Goal: Obtain resource: Obtain resource

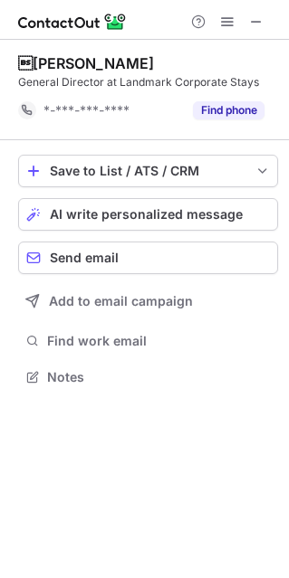
scroll to position [364, 289]
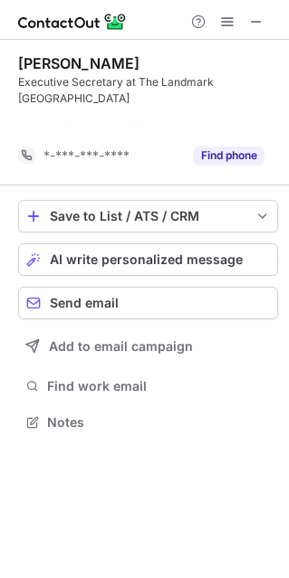
scroll to position [364, 289]
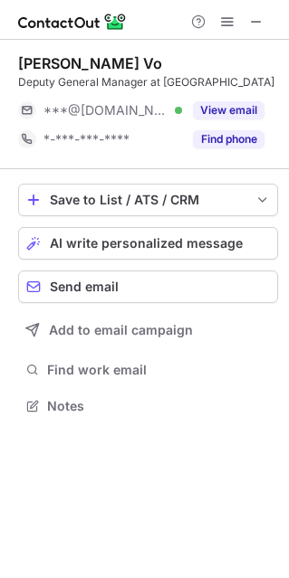
scroll to position [409, 289]
click at [247, 15] on button at bounding box center [256, 22] width 22 height 22
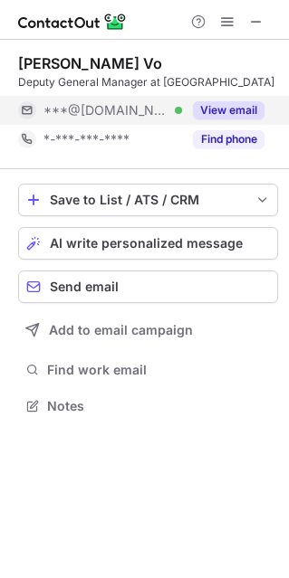
click at [225, 119] on button "View email" at bounding box center [228, 110] width 71 height 18
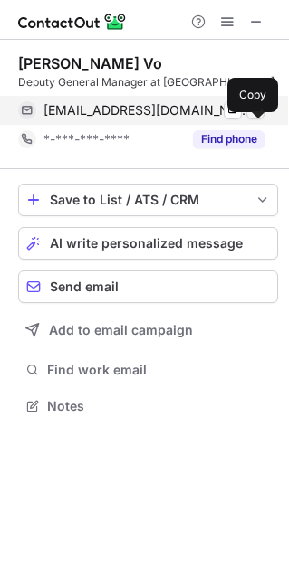
click at [258, 118] on span at bounding box center [255, 110] width 14 height 14
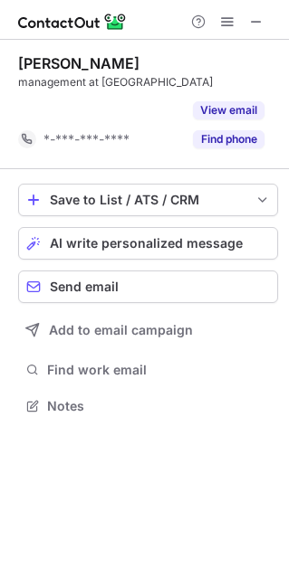
scroll to position [364, 289]
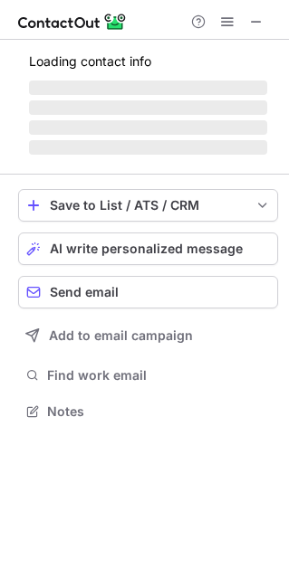
scroll to position [9, 9]
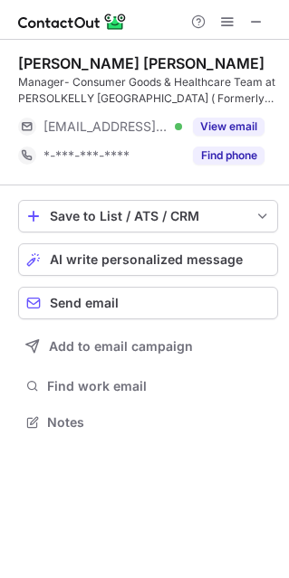
scroll to position [409, 289]
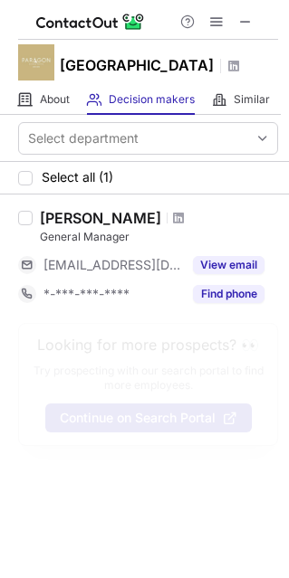
click at [173, 224] on span at bounding box center [178, 218] width 11 height 14
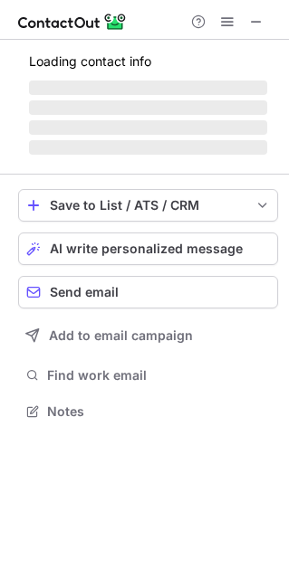
scroll to position [9, 9]
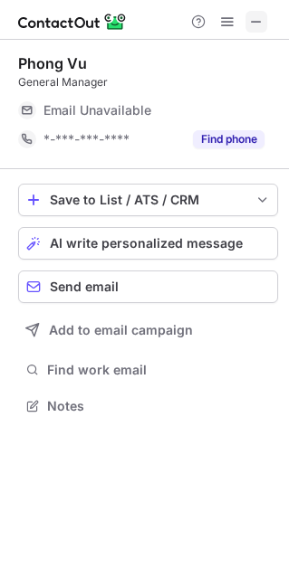
click at [247, 16] on button at bounding box center [256, 22] width 22 height 22
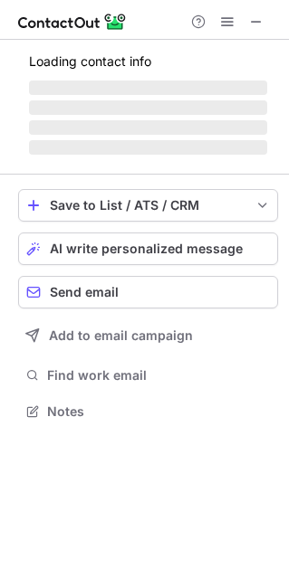
scroll to position [409, 289]
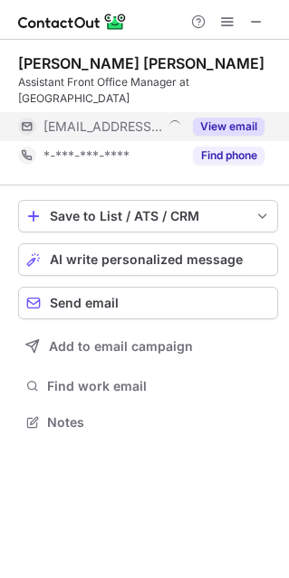
click at [235, 129] on button "View email" at bounding box center [228, 127] width 71 height 18
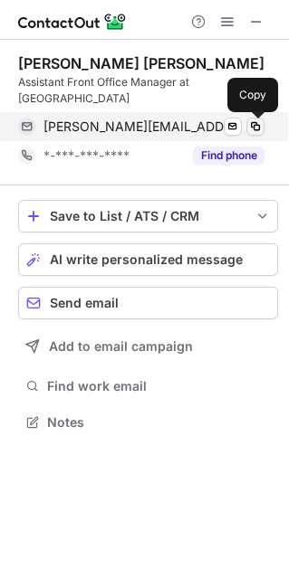
click at [261, 125] on span at bounding box center [255, 126] width 14 height 14
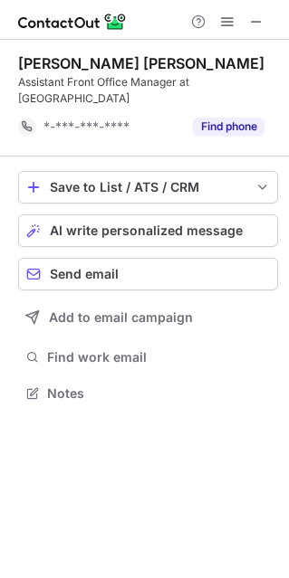
scroll to position [380, 289]
click at [253, 18] on span at bounding box center [256, 21] width 14 height 14
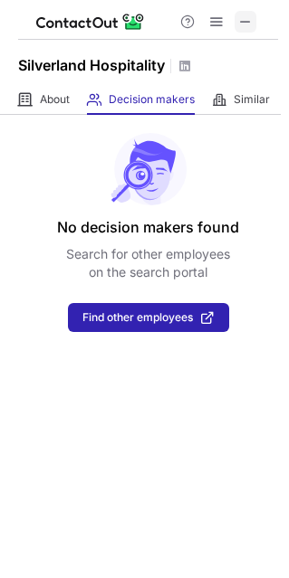
click at [239, 24] on span at bounding box center [245, 21] width 14 height 14
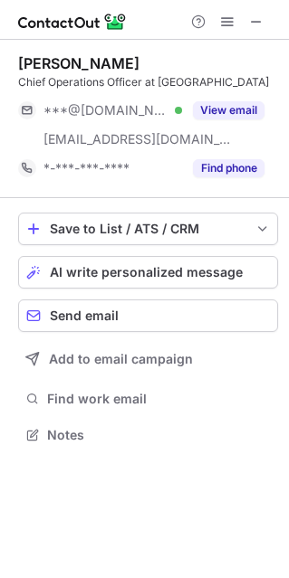
scroll to position [422, 289]
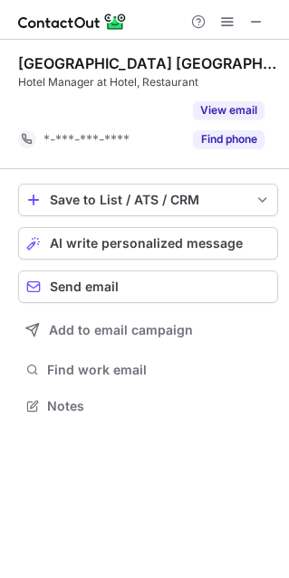
scroll to position [364, 289]
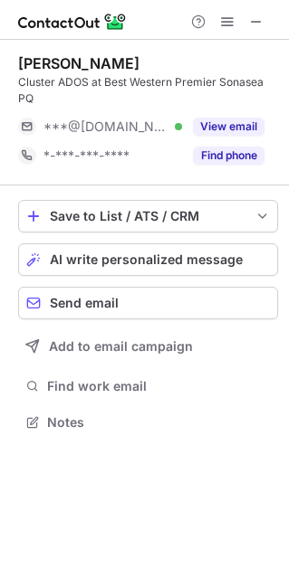
scroll to position [409, 289]
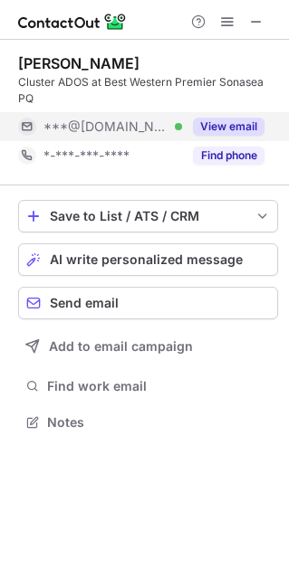
click at [202, 125] on button "View email" at bounding box center [228, 127] width 71 height 18
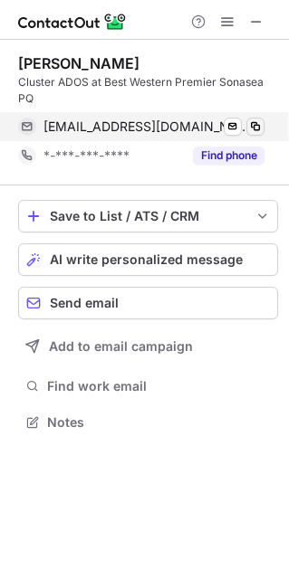
click at [254, 123] on span at bounding box center [255, 126] width 14 height 14
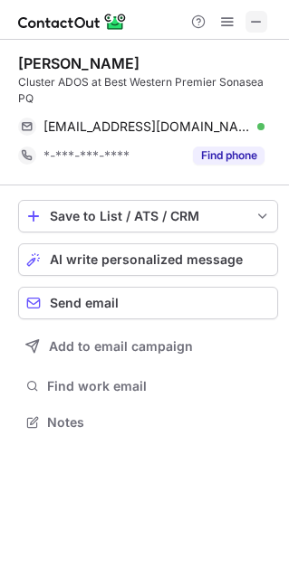
click at [261, 15] on span at bounding box center [256, 21] width 14 height 14
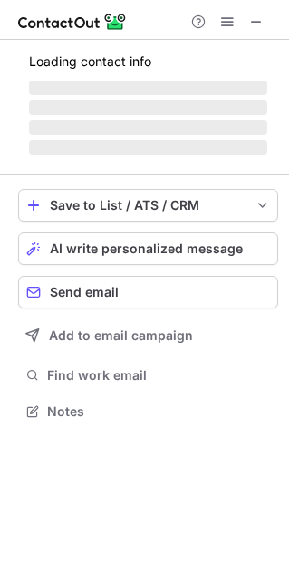
scroll to position [422, 289]
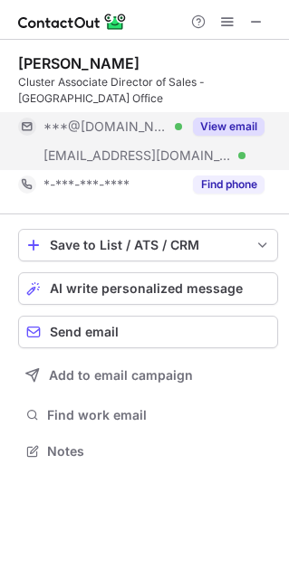
click at [238, 118] on button "View email" at bounding box center [228, 127] width 71 height 18
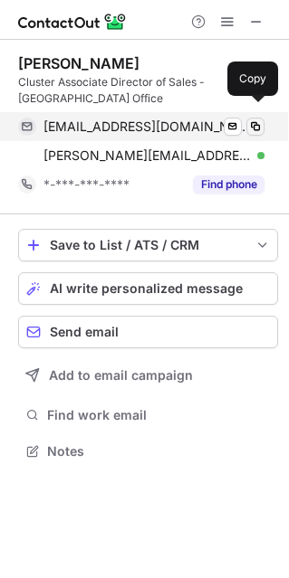
click at [260, 119] on span at bounding box center [255, 126] width 14 height 14
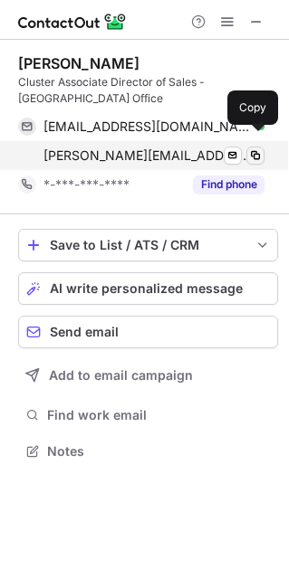
click at [257, 148] on span at bounding box center [255, 155] width 14 height 14
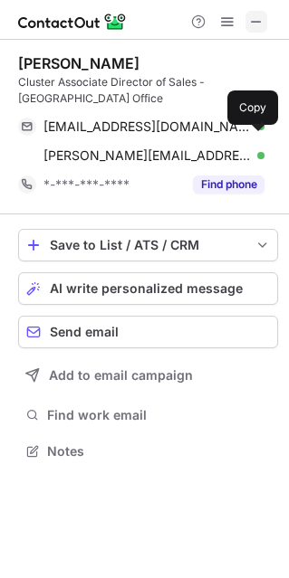
click at [251, 14] on span at bounding box center [256, 21] width 14 height 14
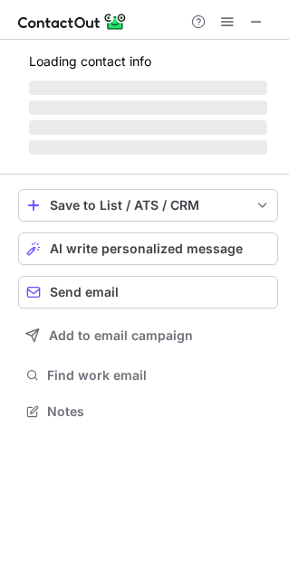
scroll to position [9, 9]
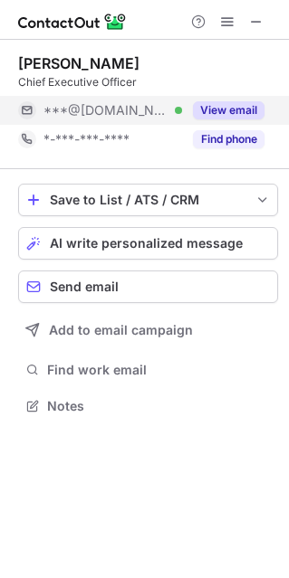
click at [214, 113] on button "View email" at bounding box center [228, 110] width 71 height 18
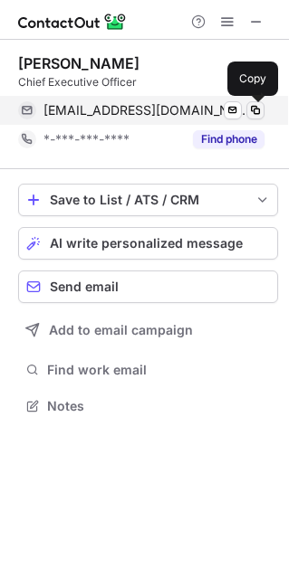
click at [262, 111] on span at bounding box center [255, 110] width 14 height 14
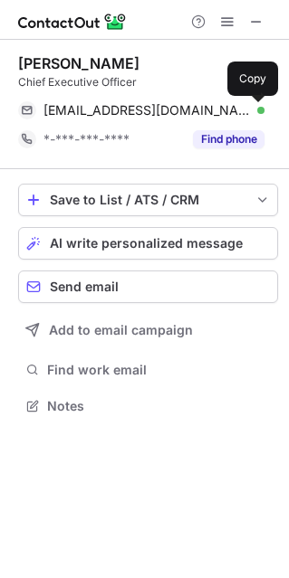
click at [262, 9] on div at bounding box center [144, 20] width 289 height 40
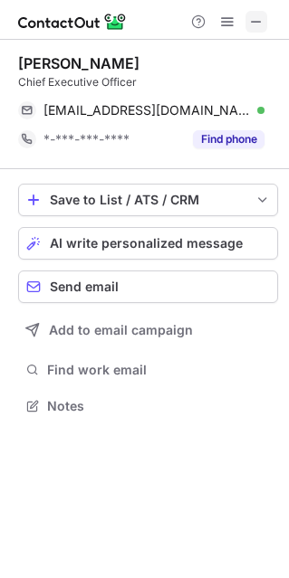
click at [255, 22] on span at bounding box center [256, 21] width 14 height 14
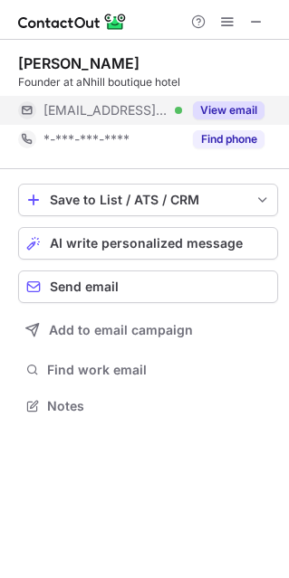
click at [242, 107] on button "View email" at bounding box center [228, 110] width 71 height 18
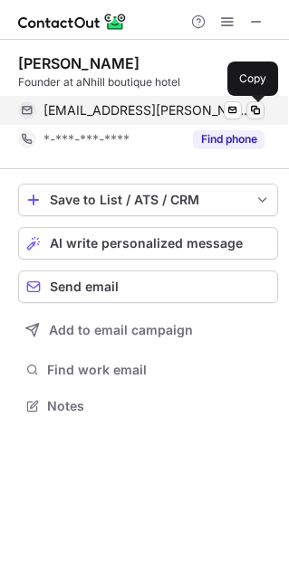
click at [259, 109] on span at bounding box center [255, 110] width 14 height 14
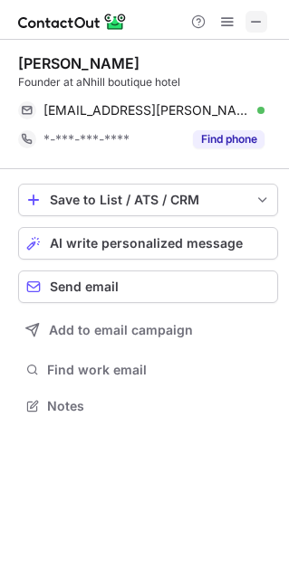
click at [260, 17] on span at bounding box center [256, 21] width 14 height 14
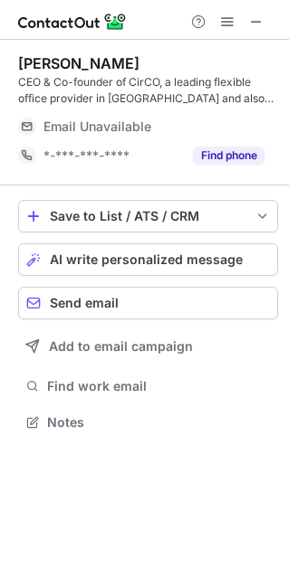
scroll to position [409, 289]
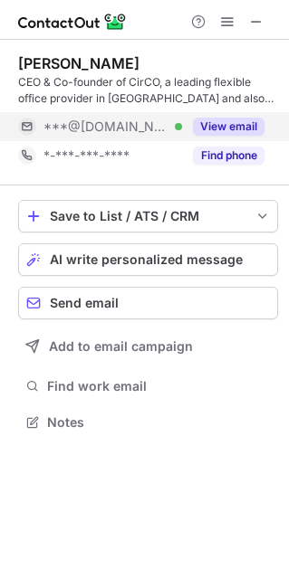
click at [245, 135] on button "View email" at bounding box center [228, 127] width 71 height 18
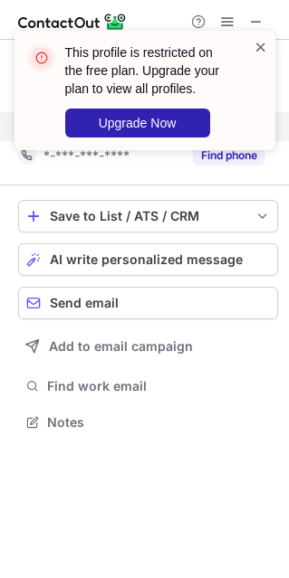
click at [255, 53] on span at bounding box center [260, 47] width 14 height 18
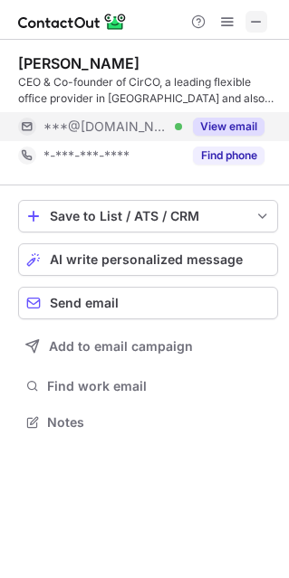
click at [247, 20] on button at bounding box center [256, 22] width 22 height 22
